Goal: Task Accomplishment & Management: Complete application form

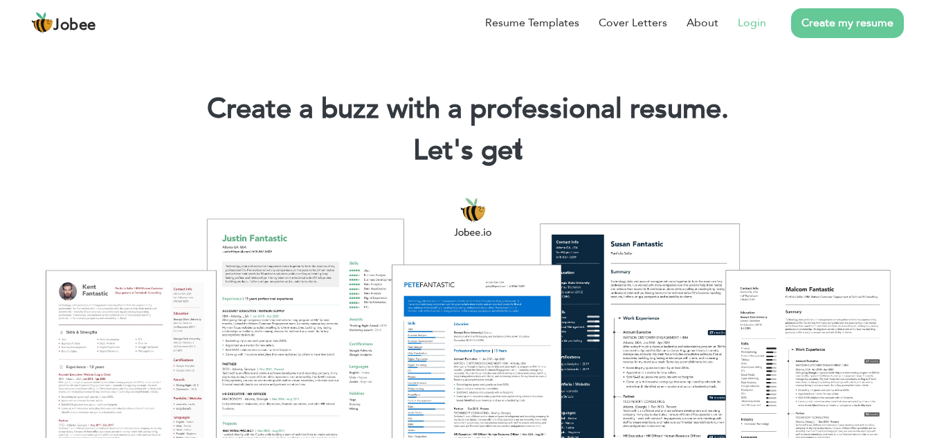
click at [747, 24] on link "Login" at bounding box center [752, 23] width 28 height 17
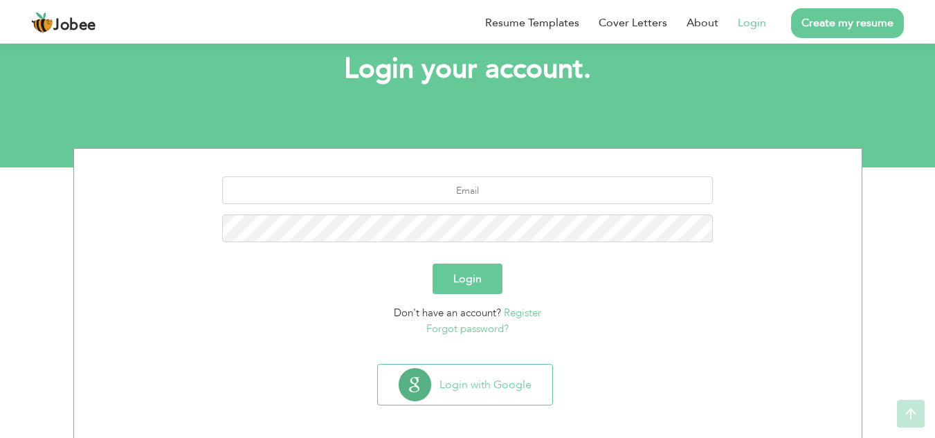
scroll to position [87, 0]
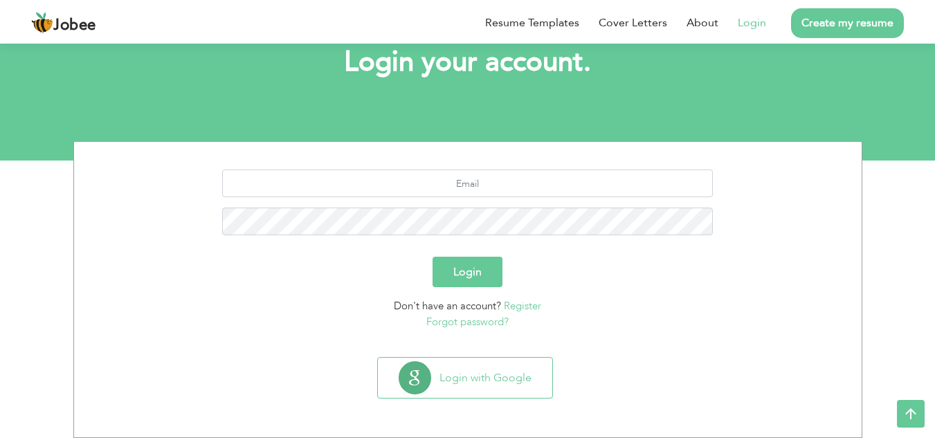
click at [495, 401] on div "Login with Google" at bounding box center [468, 383] width 774 height 53
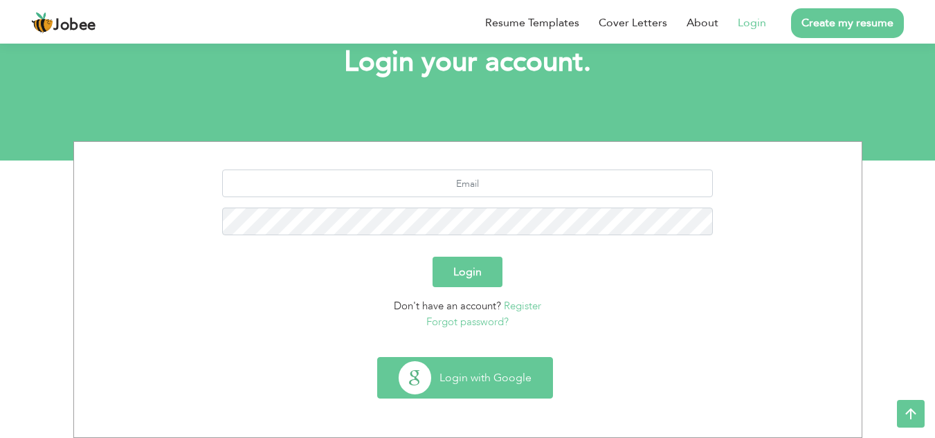
click at [495, 386] on button "Login with Google" at bounding box center [465, 378] width 174 height 40
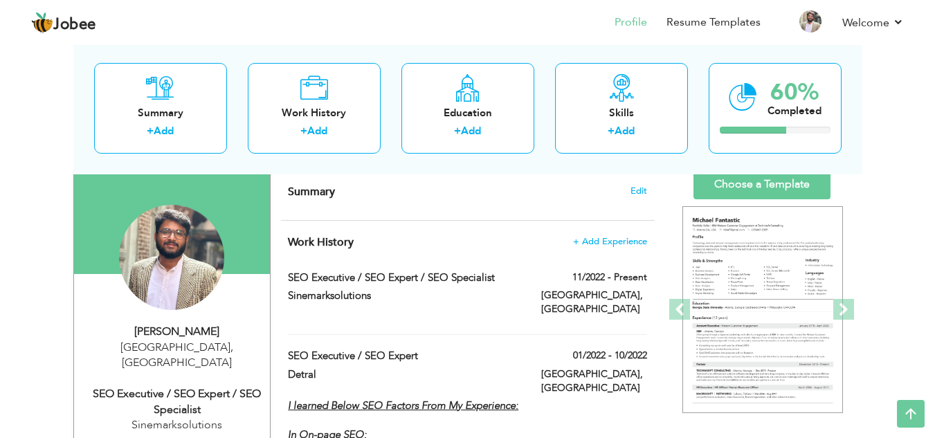
scroll to position [69, 0]
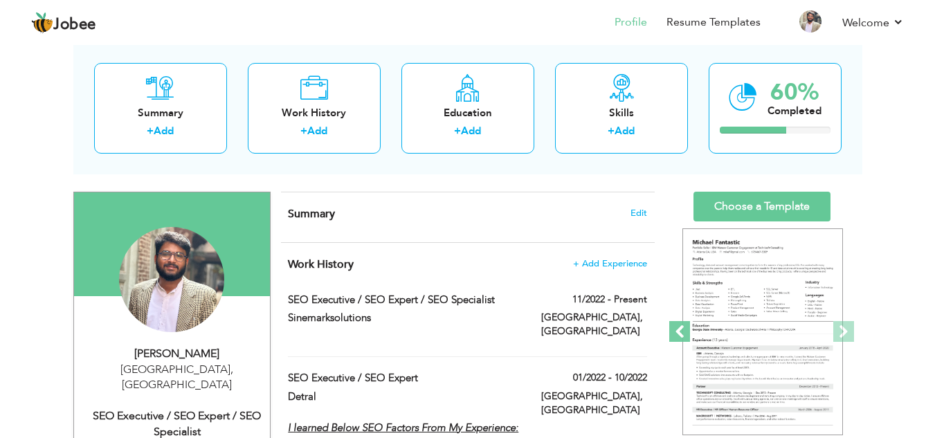
click at [684, 342] on span at bounding box center [679, 331] width 21 height 21
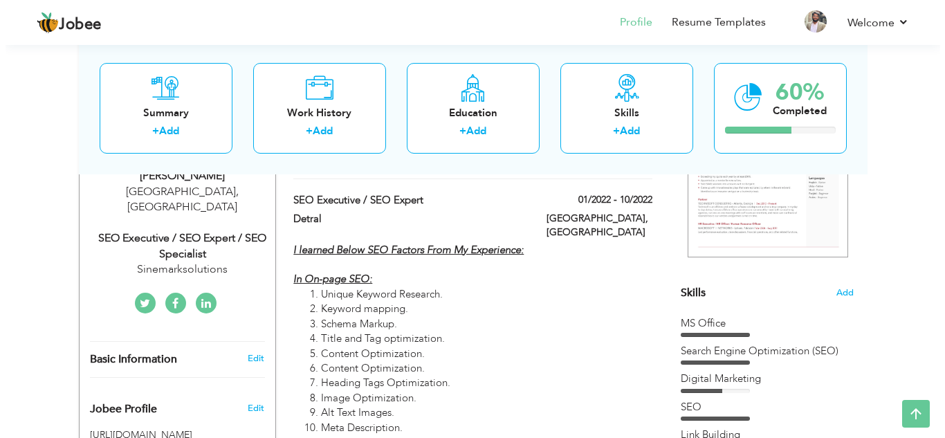
scroll to position [346, 0]
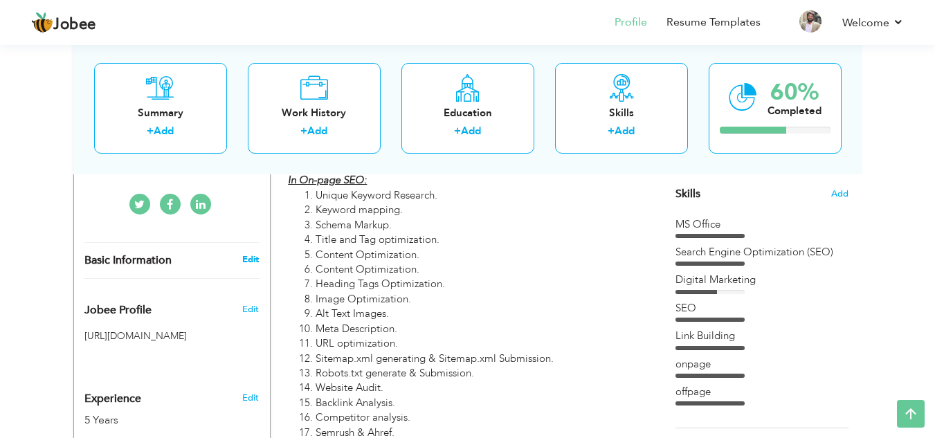
click at [250, 253] on link "Edit" at bounding box center [250, 259] width 17 height 12
type input "[PERSON_NAME]"
type input "Rehman"
type input "03215273439"
select select "number:166"
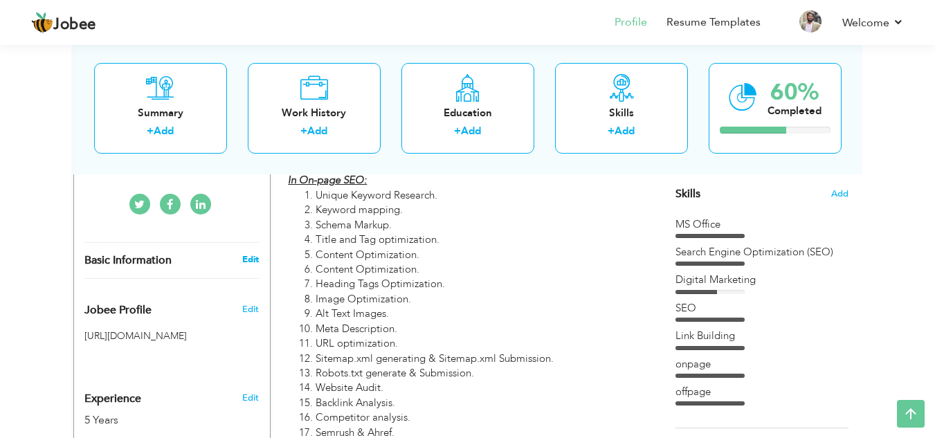
type input "[GEOGRAPHIC_DATA]"
select select "number:7"
type input "Sinemarksolutions"
type input "SEO Executive / SEO Expert / SEO Specialist"
type input "https://www.linkedin.com/in/abdul-rehman-6a27b2223/"
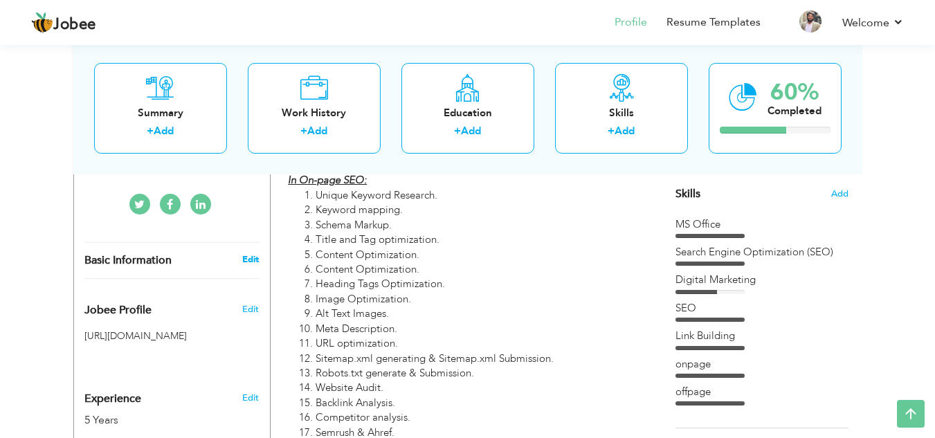
type input "https://www.facebook.com/abdulrehman.mirza.1029/"
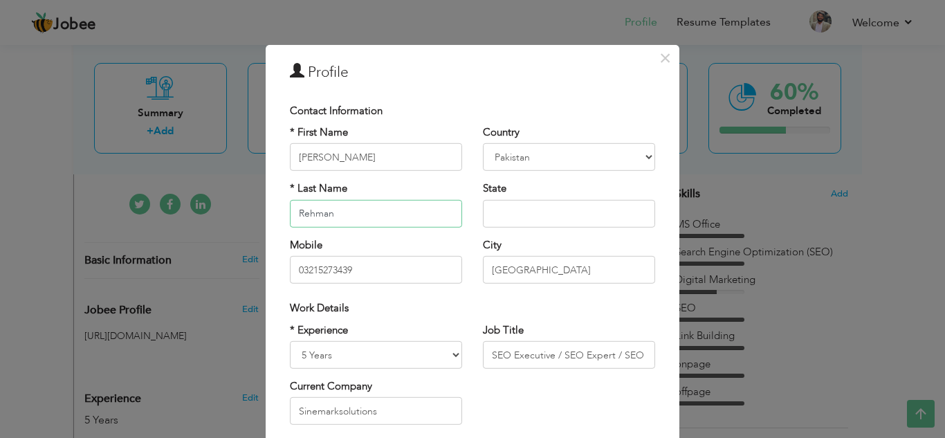
click at [381, 216] on input "Rehman" at bounding box center [376, 214] width 172 height 28
type input "[PERSON_NAME]"
click at [532, 215] on input "text" at bounding box center [569, 214] width 172 height 28
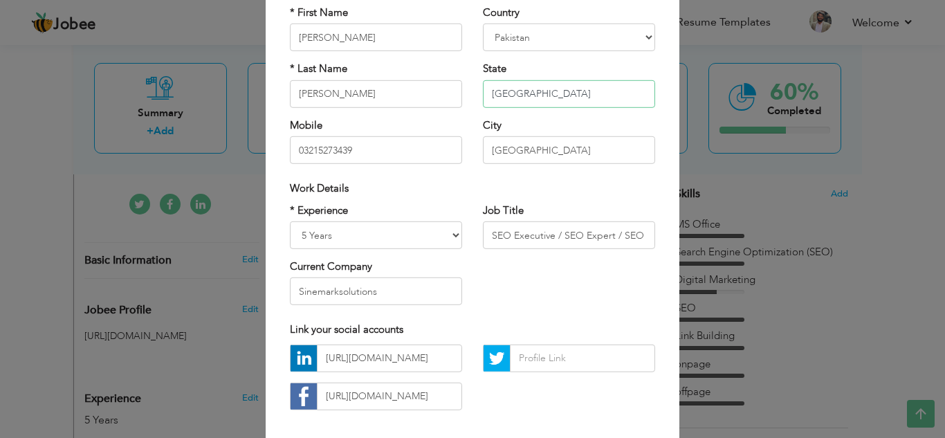
scroll to position [138, 0]
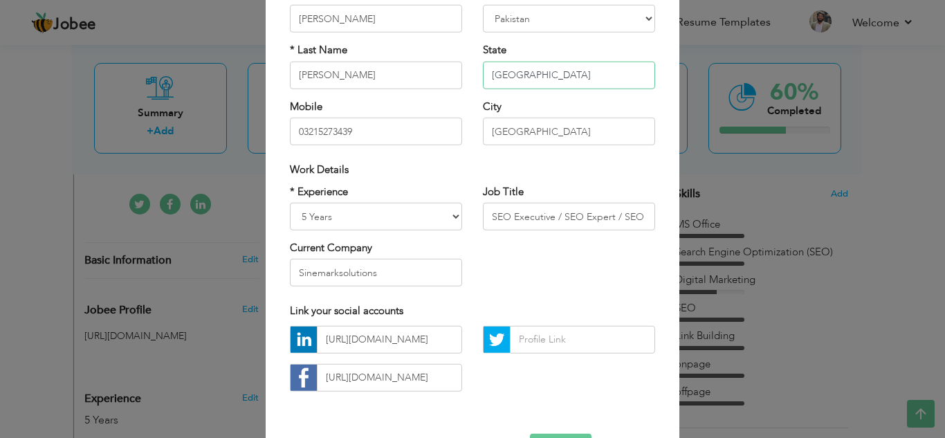
type input "[GEOGRAPHIC_DATA]"
click at [416, 215] on select "Entry Level Less than 1 Year 1 Year 2 Years 3 Years 4 Years 5 Years 6 Years 7 Y…" at bounding box center [376, 217] width 172 height 28
drag, startPoint x: 556, startPoint y: 215, endPoint x: 661, endPoint y: 223, distance: 105.5
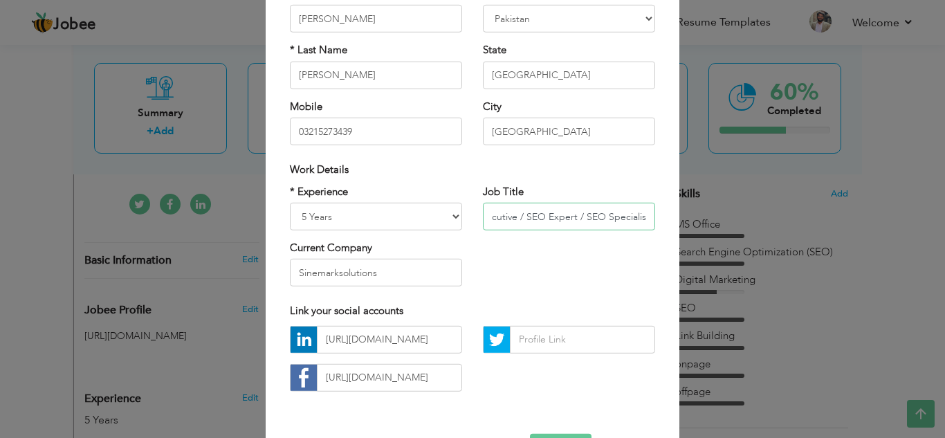
click at [661, 223] on div "× Profile Contact Information * First Name Abdul * Last Name Rehman Mirza Aruba" at bounding box center [473, 195] width 414 height 579
click at [559, 273] on div "* Experience Entry Level Less than 1 Year 1 Year 2 Years 3 Years 4 Years 5 Year…" at bounding box center [473, 240] width 386 height 113
drag, startPoint x: 548, startPoint y: 218, endPoint x: 510, endPoint y: 222, distance: 38.3
click at [510, 222] on input "SEO Executive / SEO Expert / SEO Specialist" at bounding box center [569, 217] width 172 height 28
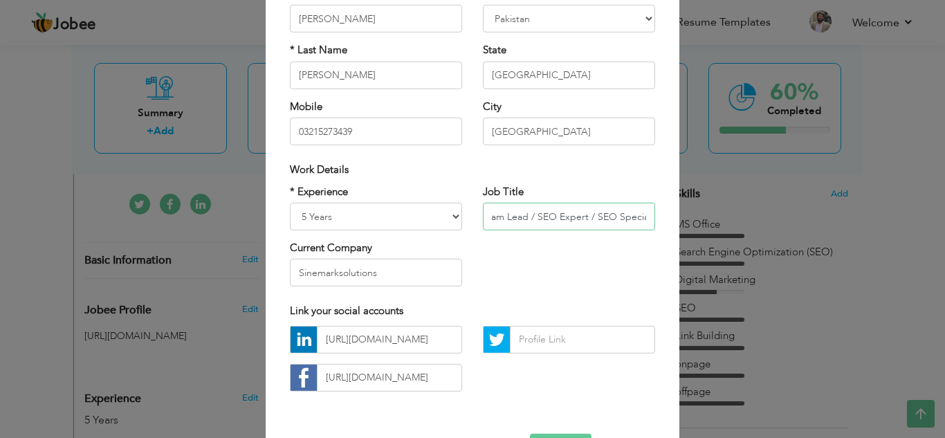
scroll to position [0, 44]
drag, startPoint x: 558, startPoint y: 211, endPoint x: 569, endPoint y: 304, distance: 93.4
click at [653, 224] on div "Job Title SEO Team Lead / SEO Expert / SEO Specialist" at bounding box center [569, 212] width 193 height 56
type input "SEO Team Lead / SEO Expert / SEO Specialist"
click at [569, 304] on div "Link your social accounts" at bounding box center [472, 311] width 365 height 15
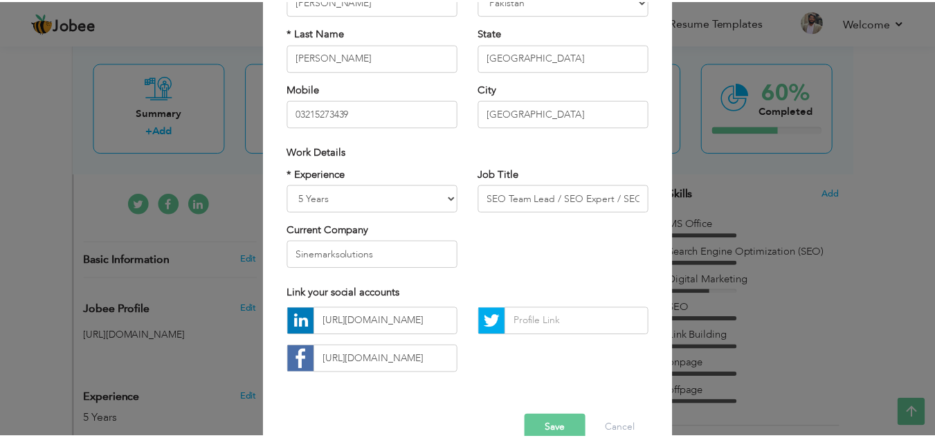
scroll to position [186, 0]
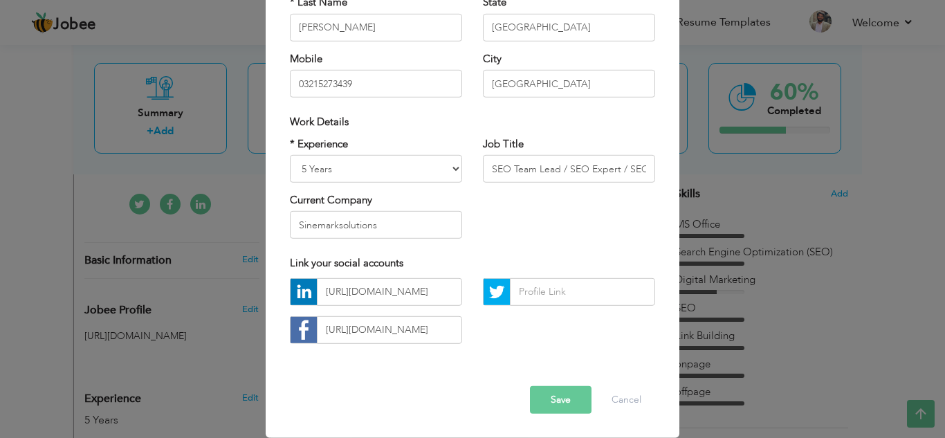
click at [546, 387] on button "Save" at bounding box center [561, 400] width 62 height 28
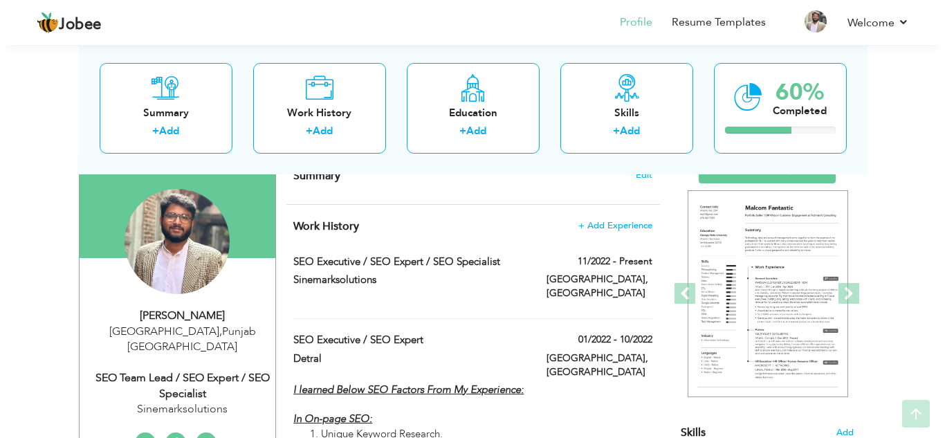
scroll to position [138, 0]
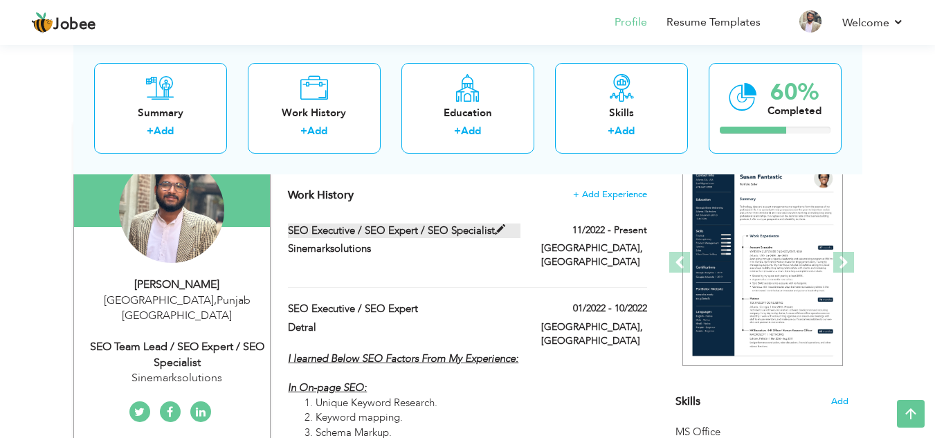
click at [498, 228] on span at bounding box center [500, 230] width 10 height 10
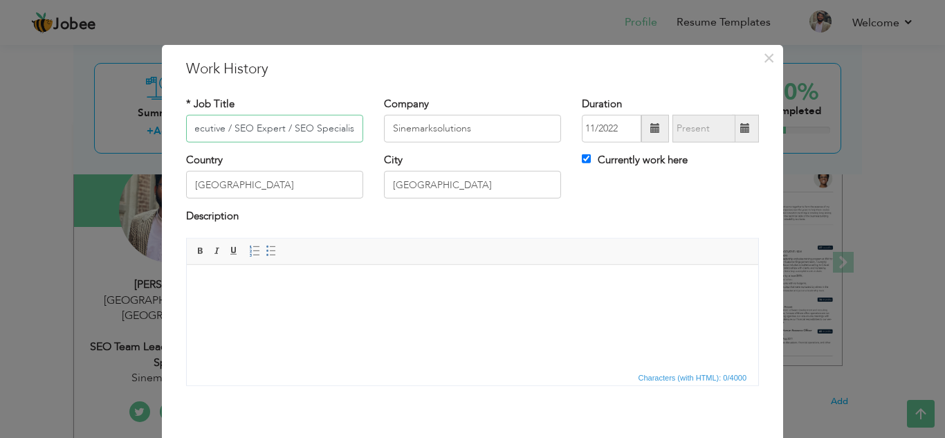
scroll to position [0, 0]
drag, startPoint x: 218, startPoint y: 129, endPoint x: 212, endPoint y: 135, distance: 8.8
click at [212, 135] on input "SEO Executive / SEO Expert / SEO Specialist" at bounding box center [274, 129] width 177 height 28
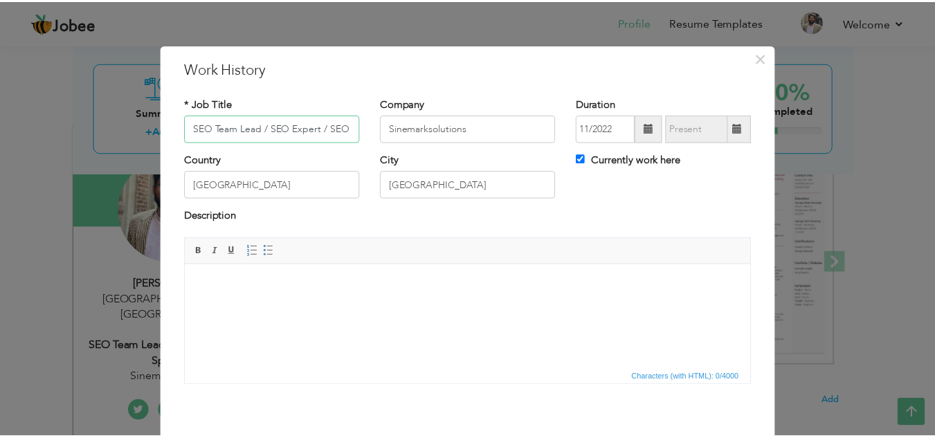
scroll to position [60, 0]
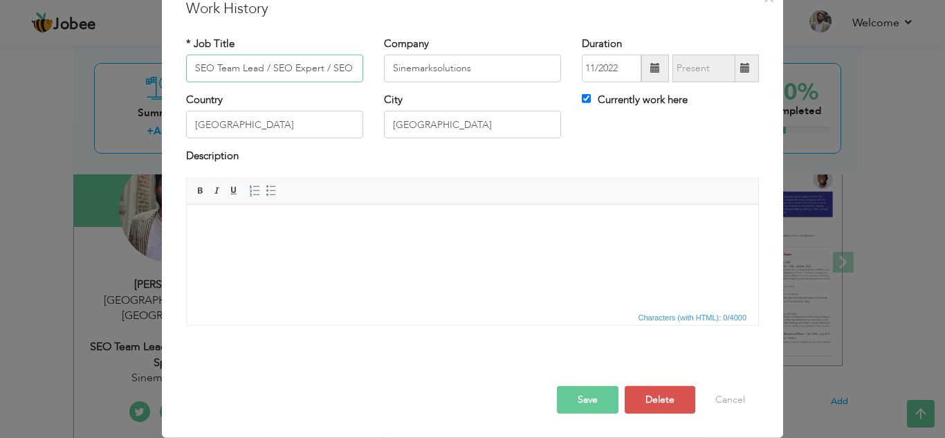
type input "SEO Team Lead / SEO Expert / SEO Specialist"
click at [574, 400] on button "Save" at bounding box center [588, 400] width 62 height 28
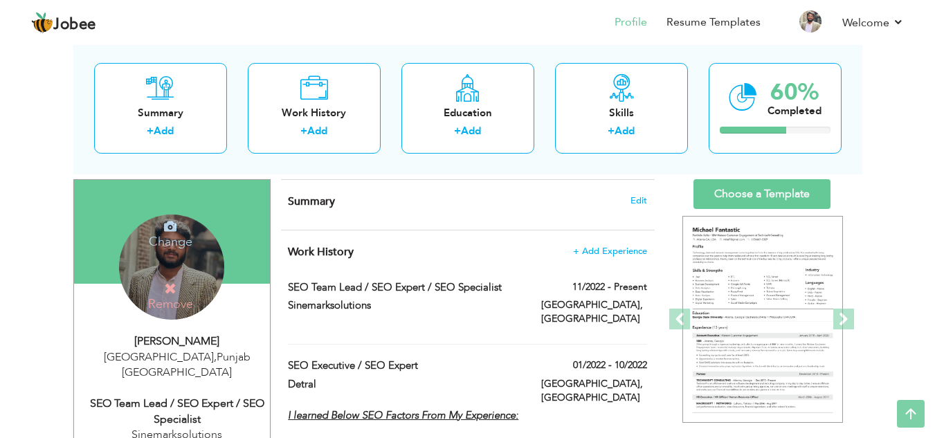
scroll to position [69, 0]
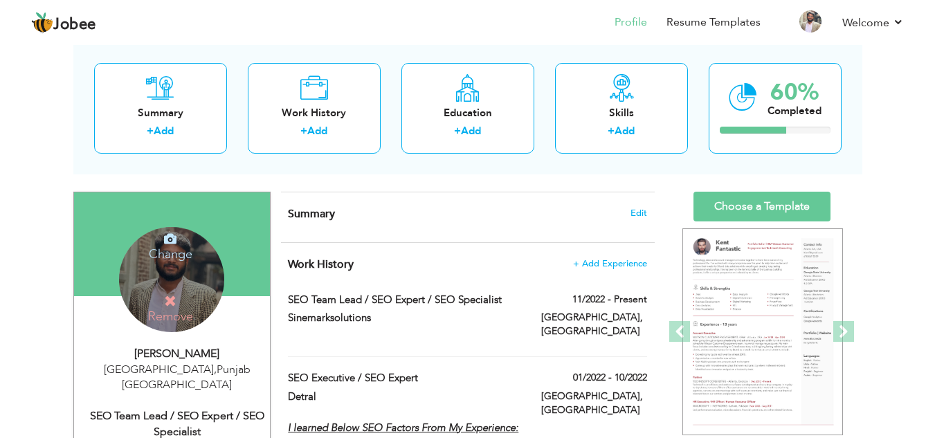
click at [170, 251] on h4 "Change" at bounding box center [170, 244] width 99 height 33
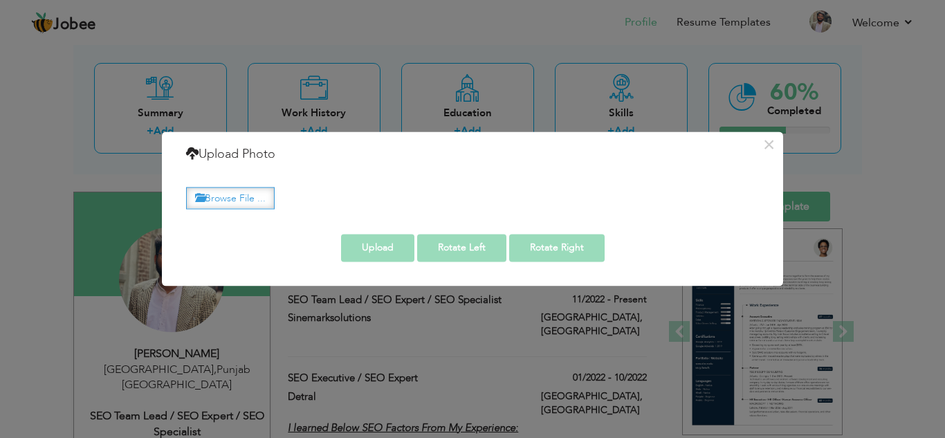
click at [226, 201] on label "Browse File ..." at bounding box center [230, 198] width 89 height 21
click at [0, 0] on input "Browse File ..." at bounding box center [0, 0] width 0 height 0
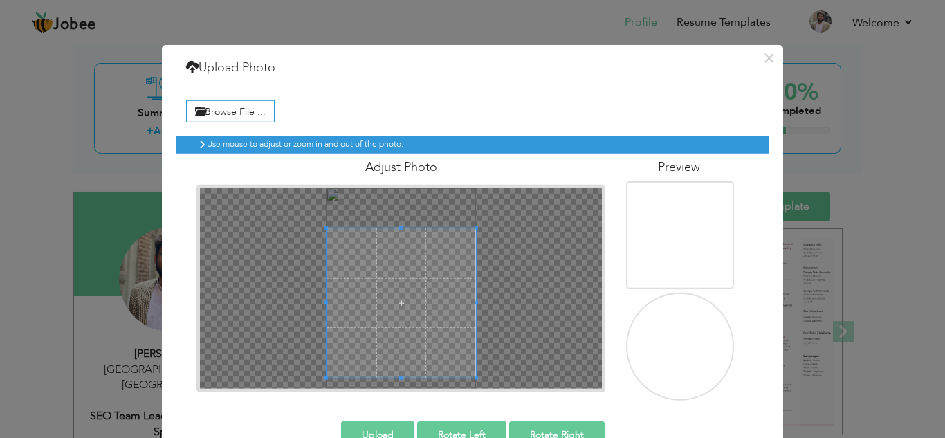
click at [489, 352] on div at bounding box center [401, 288] width 402 height 201
click at [489, 350] on div at bounding box center [401, 288] width 402 height 201
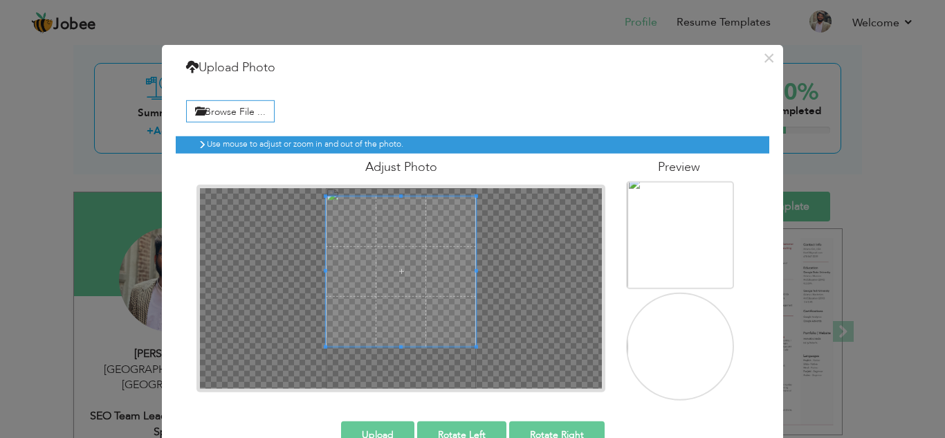
click at [444, 295] on span at bounding box center [401, 271] width 151 height 151
click at [387, 428] on button "Upload" at bounding box center [377, 435] width 73 height 28
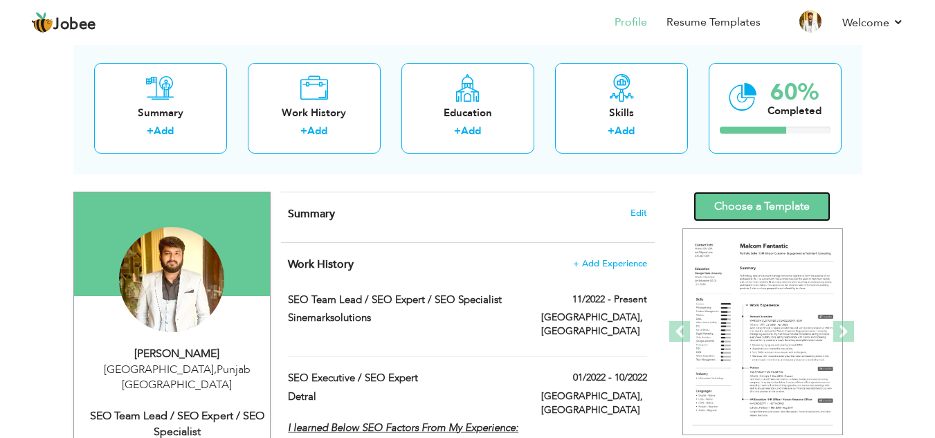
click at [772, 212] on link "Choose a Template" at bounding box center [761, 207] width 137 height 30
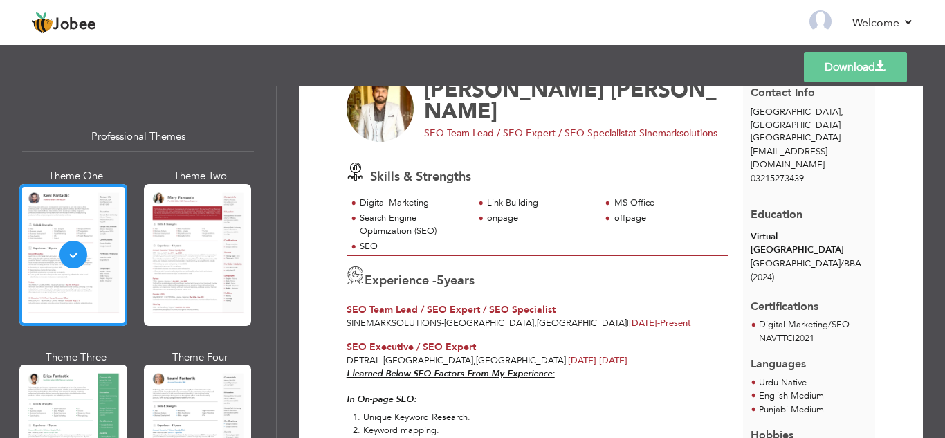
scroll to position [208, 0]
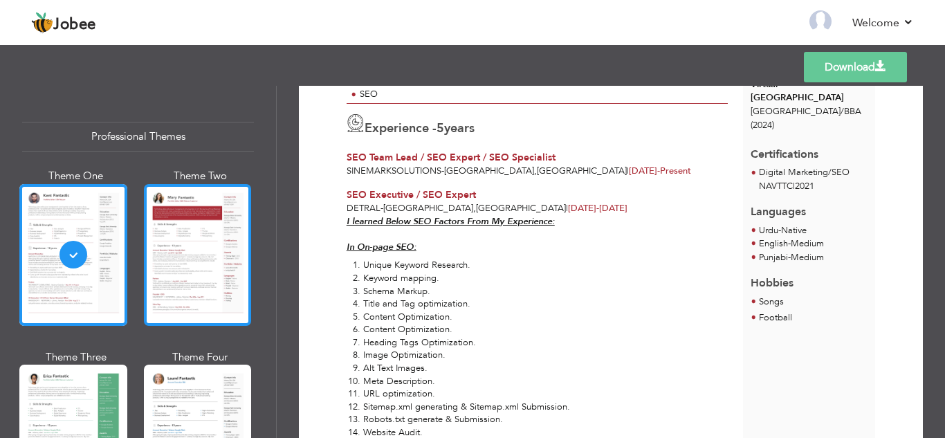
click at [195, 244] on div at bounding box center [198, 255] width 108 height 142
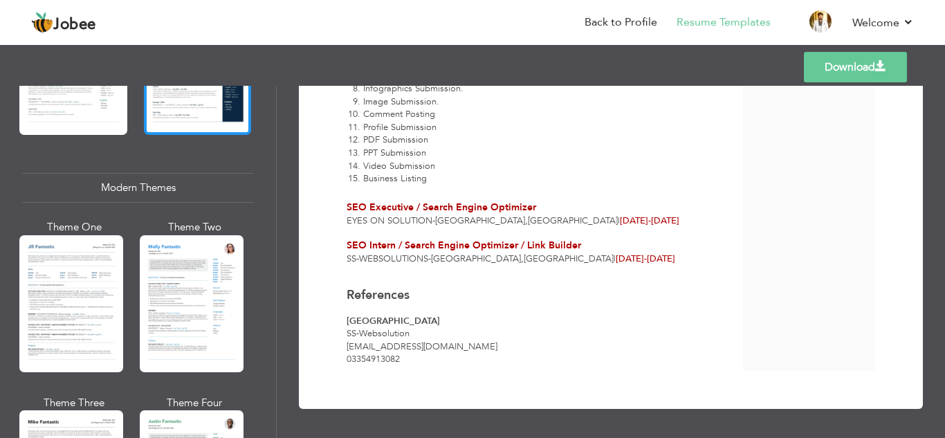
scroll to position [554, 0]
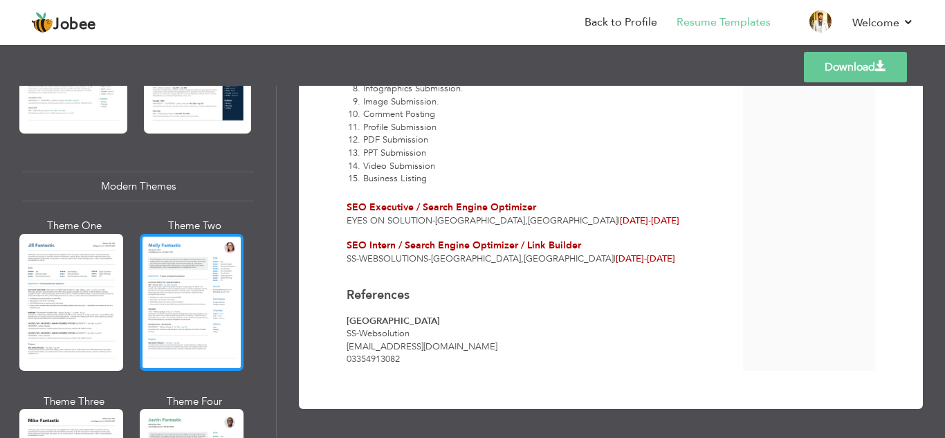
click at [171, 304] on div at bounding box center [192, 302] width 104 height 137
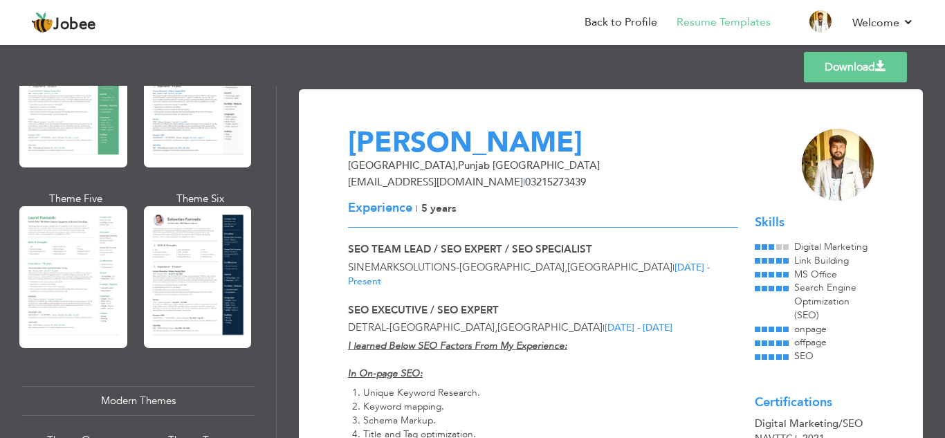
scroll to position [69, 0]
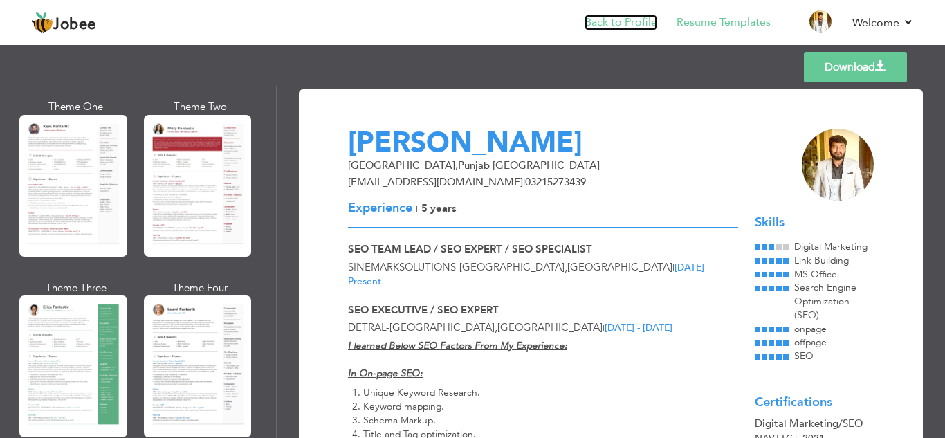
click at [622, 28] on link "Back to Profile" at bounding box center [621, 23] width 73 height 16
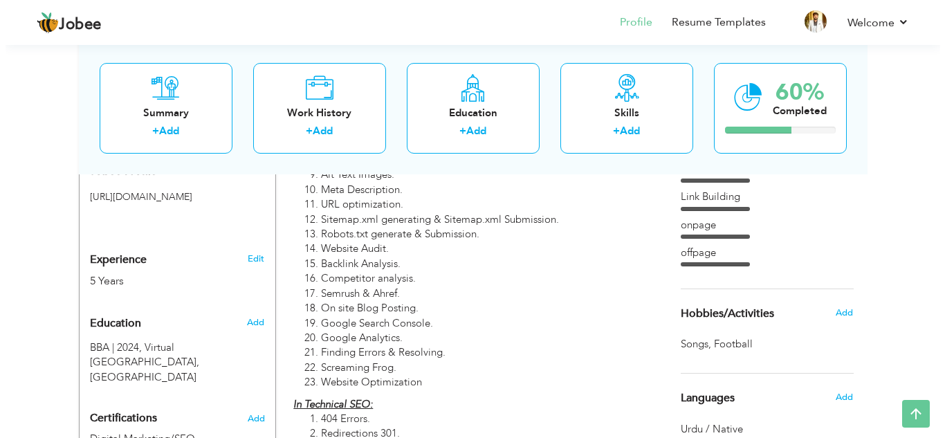
scroll to position [484, 0]
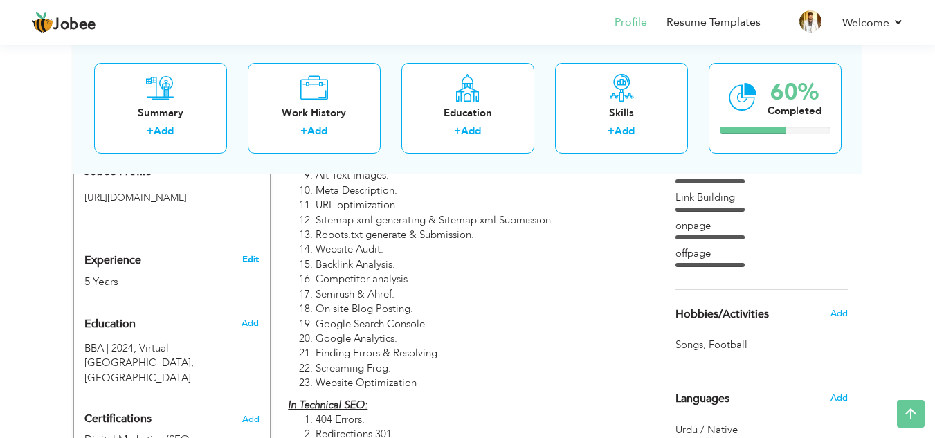
click at [256, 253] on link "Edit" at bounding box center [250, 259] width 17 height 12
type input "[PERSON_NAME]"
type input "03215273439"
select select "number:166"
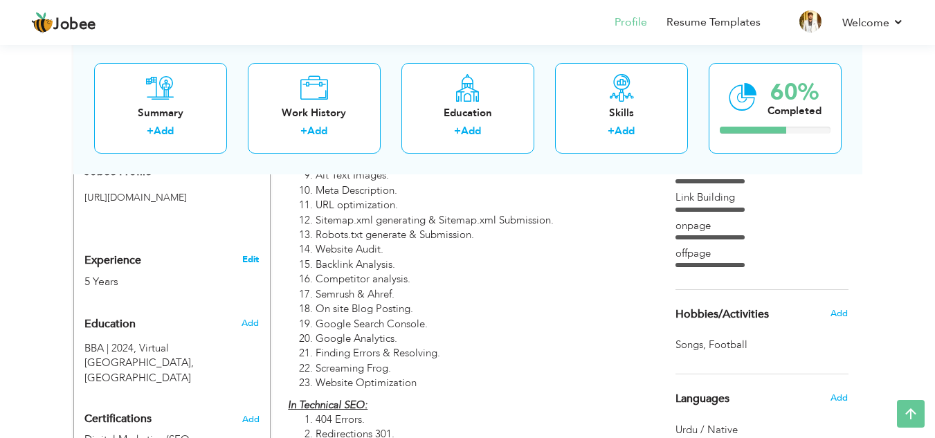
type input "[GEOGRAPHIC_DATA]"
select select "number:7"
type input "Sinemarksolutions"
type input "SEO Team Lead / SEO Expert / SEO Specialist"
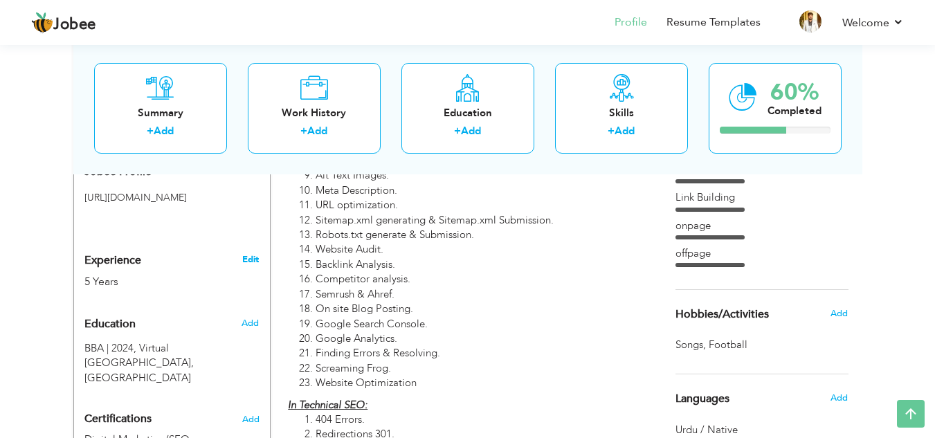
type input "https://www.linkedin.com/in/abdul-rehman-6a27b2223/"
type input "https://www.facebook.com/abdulrehman.mirza.1029/"
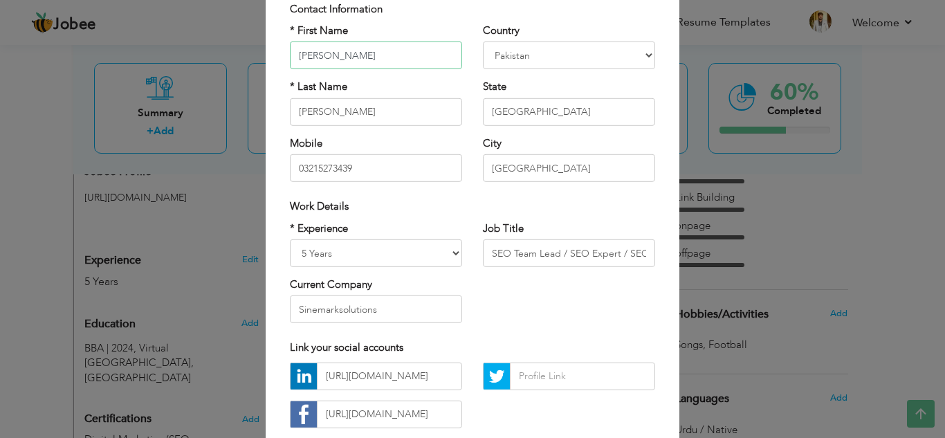
scroll to position [138, 0]
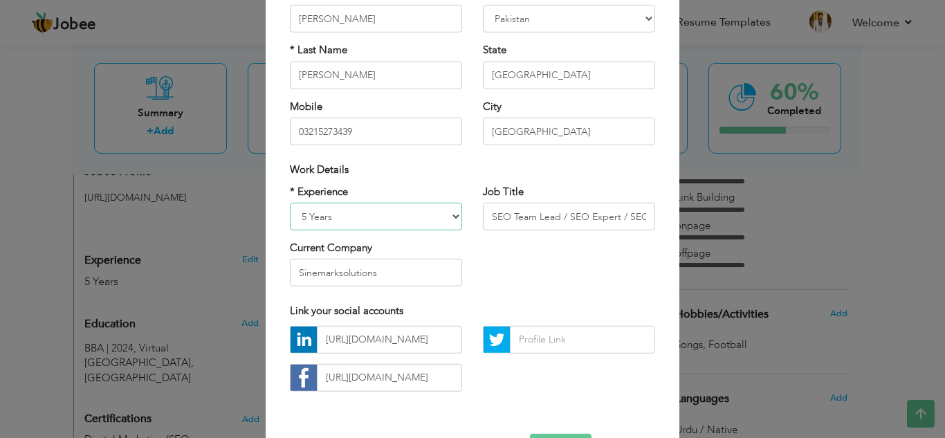
click at [373, 219] on select "Entry Level Less than 1 Year 1 Year 2 Years 3 Years 4 Years 5 Years 6 Years 7 Y…" at bounding box center [376, 217] width 172 height 28
select select "number:8"
click at [290, 203] on select "Entry Level Less than 1 Year 1 Year 2 Years 3 Years 4 Years 5 Years 6 Years 7 Y…" at bounding box center [376, 217] width 172 height 28
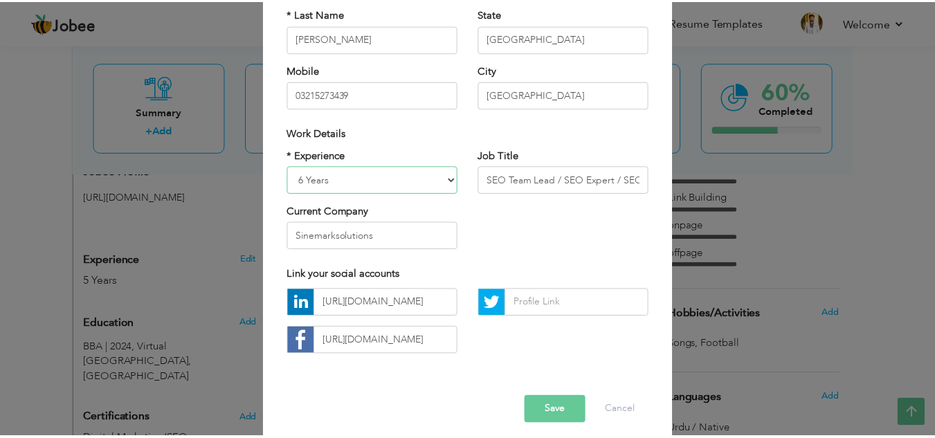
scroll to position [186, 0]
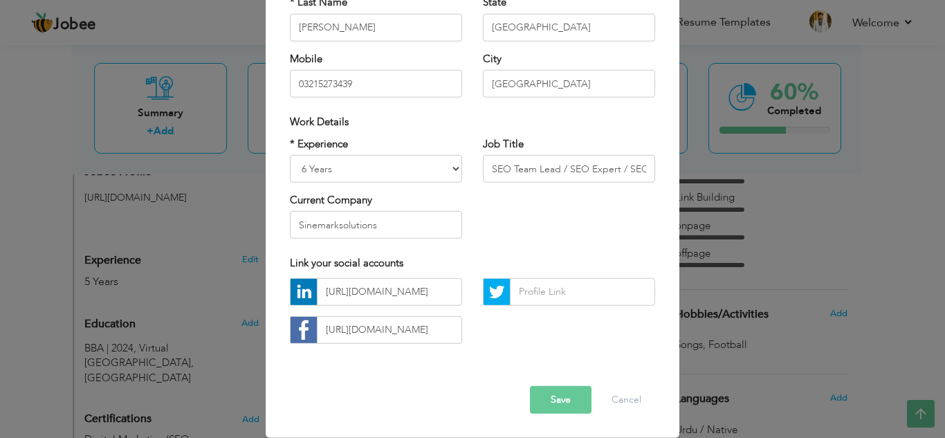
click at [550, 405] on button "Save" at bounding box center [561, 400] width 62 height 28
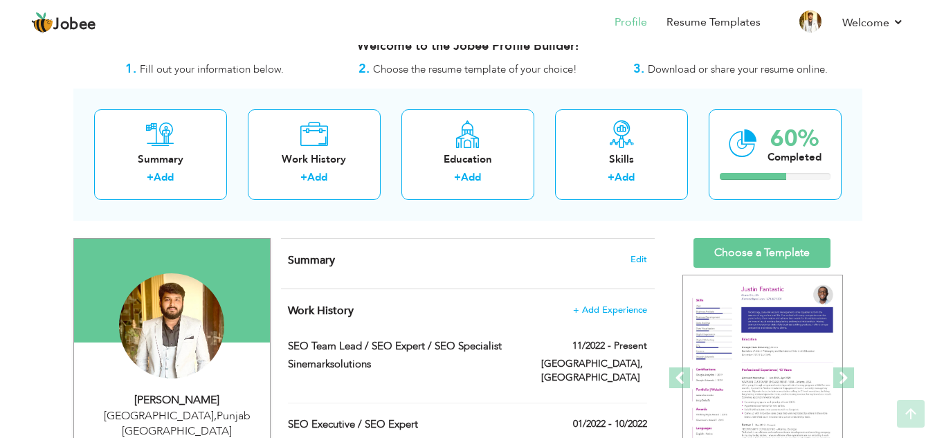
scroll to position [0, 0]
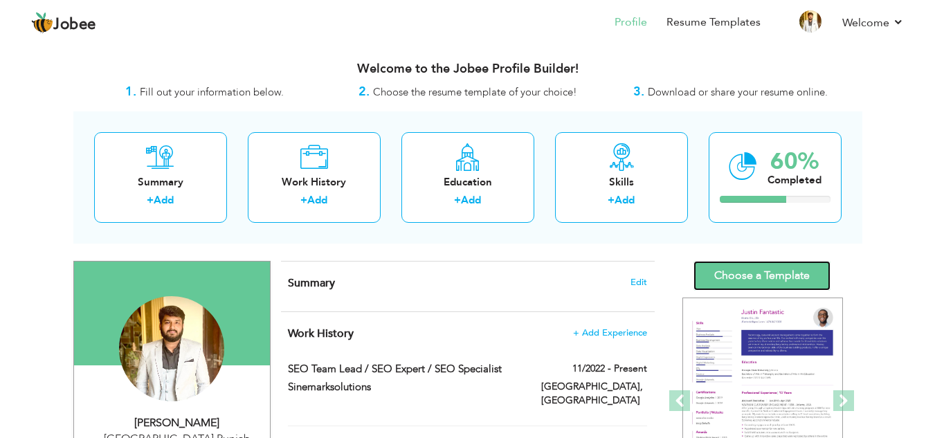
click at [769, 271] on link "Choose a Template" at bounding box center [761, 276] width 137 height 30
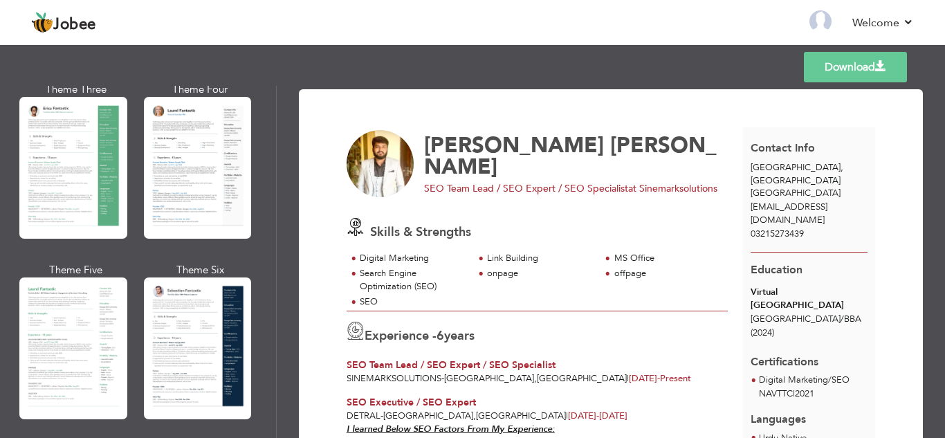
scroll to position [346, 0]
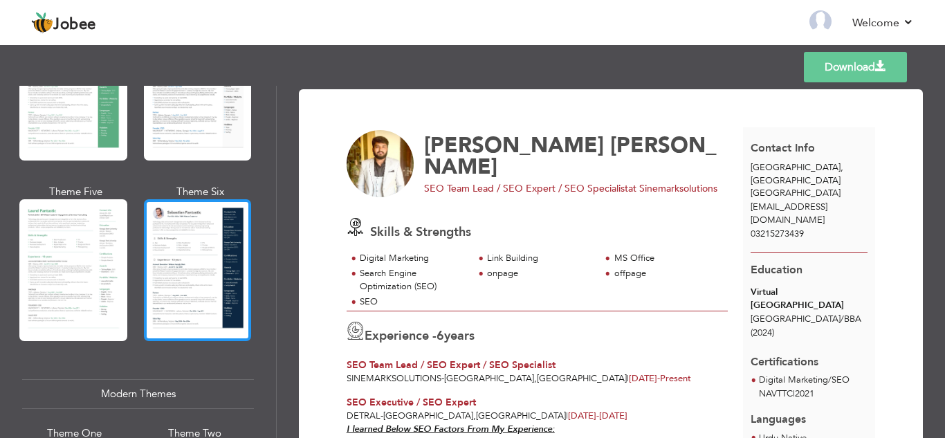
click at [179, 257] on div at bounding box center [198, 270] width 108 height 142
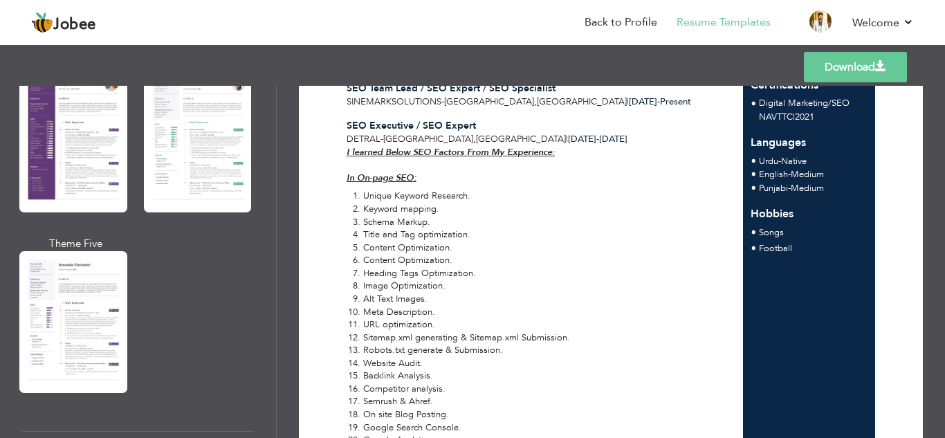
scroll to position [1315, 0]
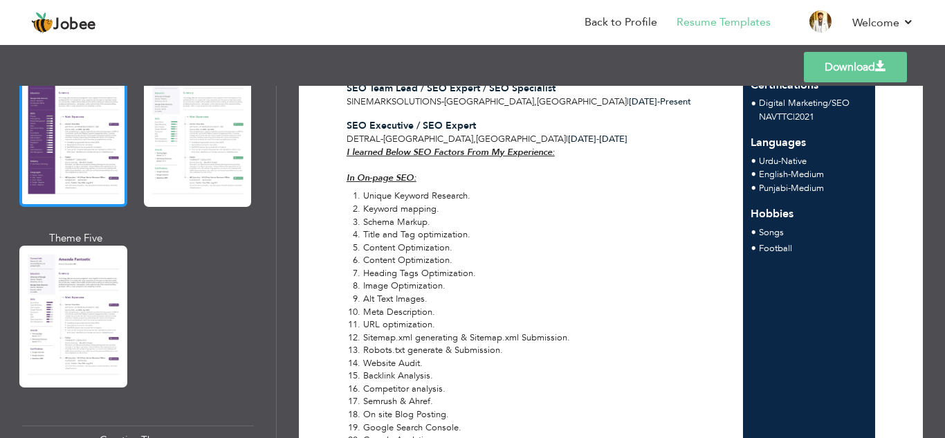
click at [91, 191] on div at bounding box center [73, 136] width 108 height 142
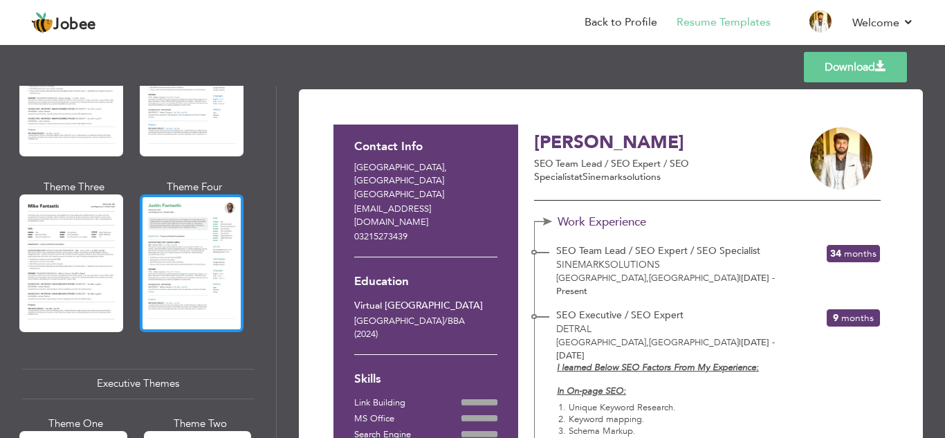
scroll to position [761, 0]
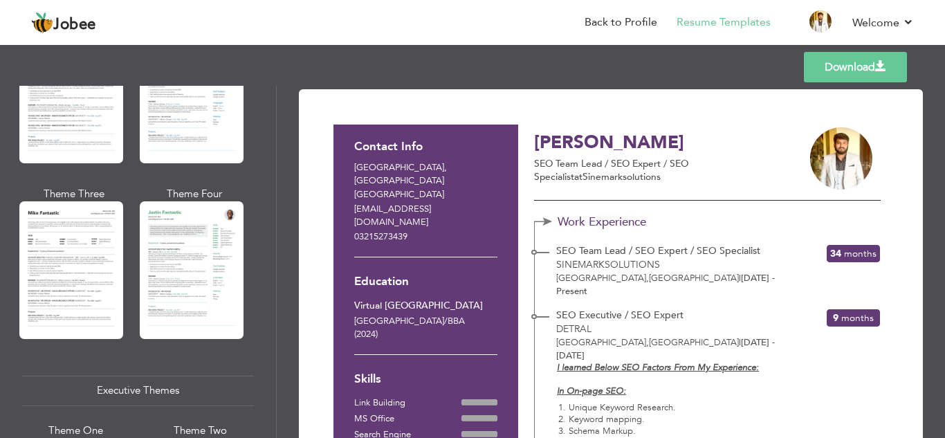
click at [872, 77] on link "Download" at bounding box center [855, 67] width 103 height 30
click at [843, 73] on link "Download" at bounding box center [855, 67] width 103 height 30
